Goal: Information Seeking & Learning: Compare options

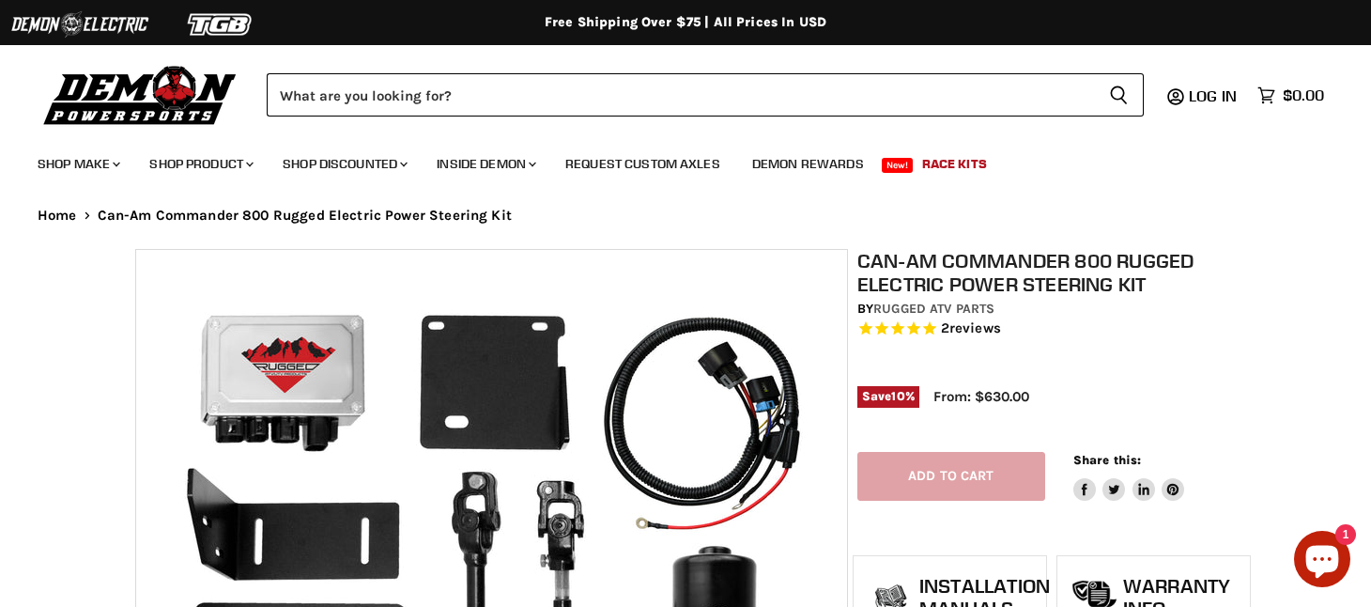
select select "******"
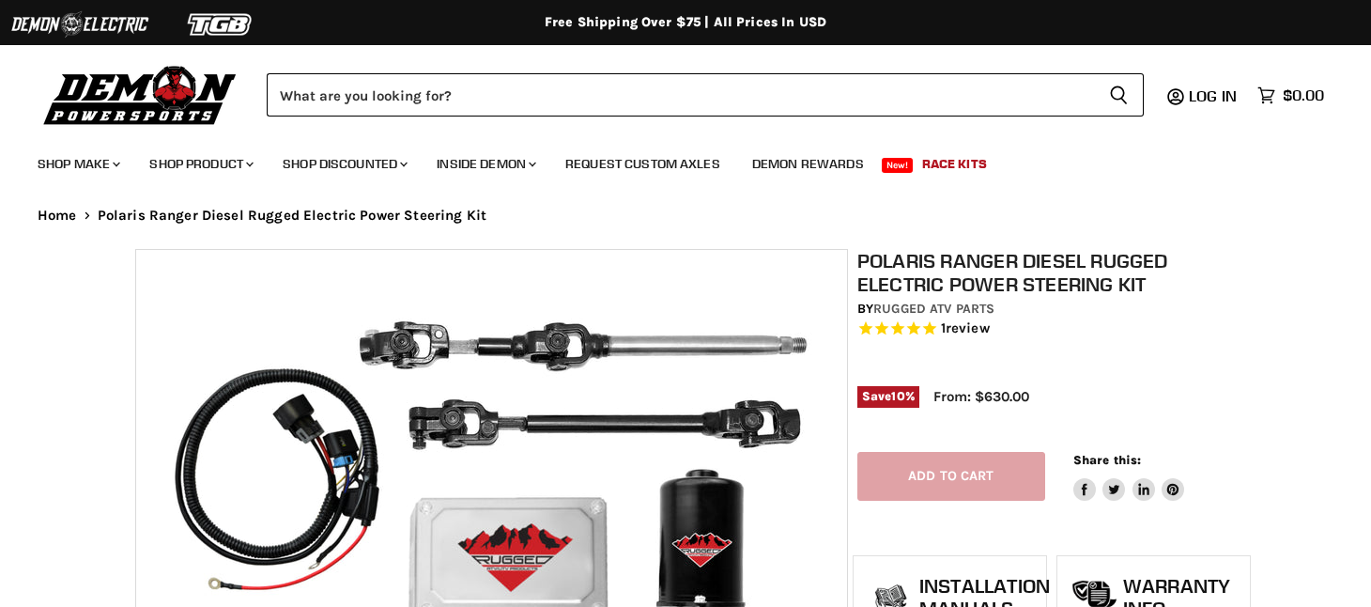
select select "******"
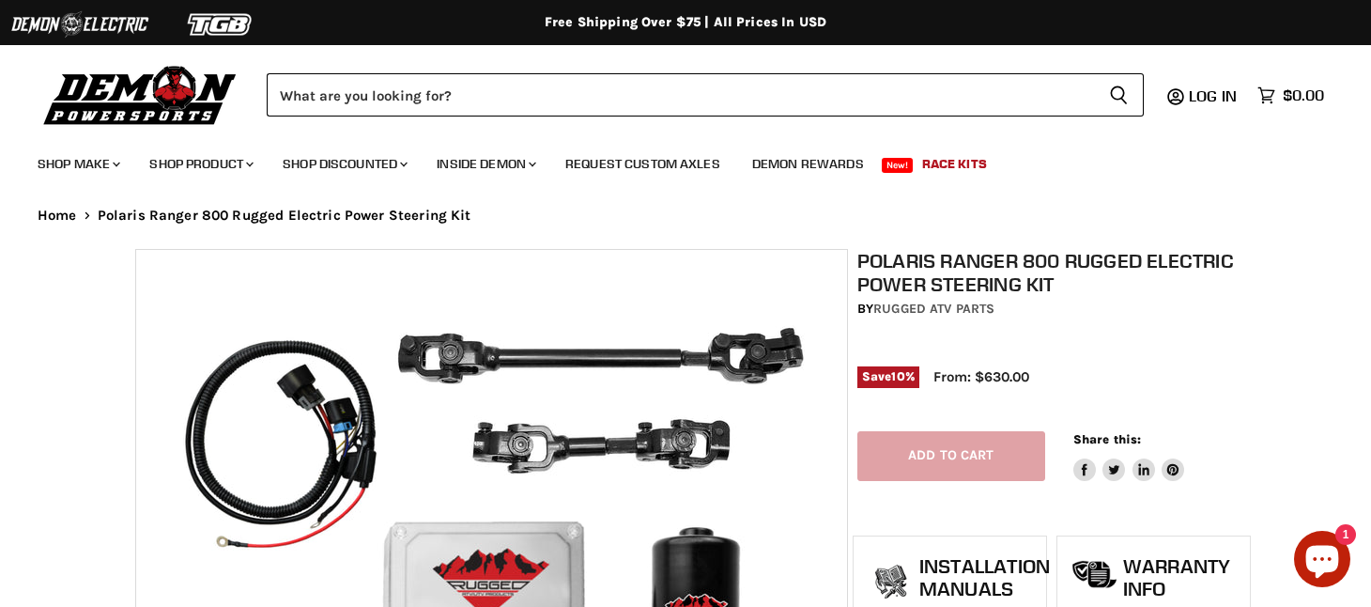
select select "******"
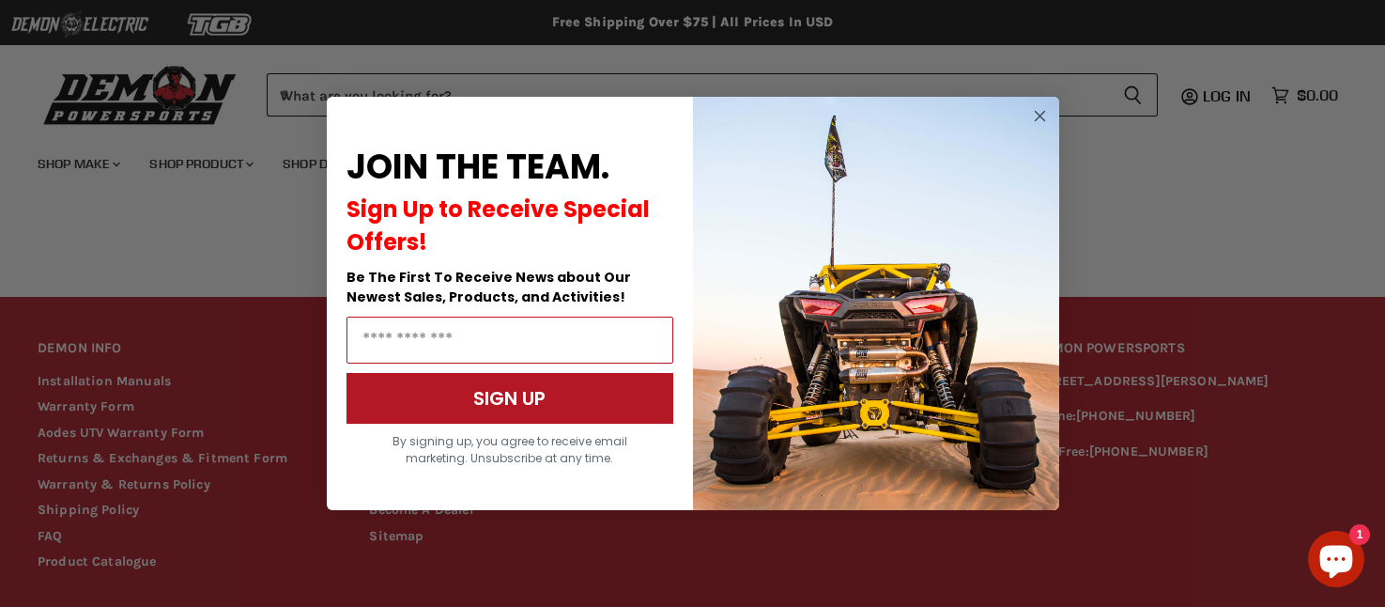
scroll to position [1918, 0]
